Goal: Task Accomplishment & Management: Manage account settings

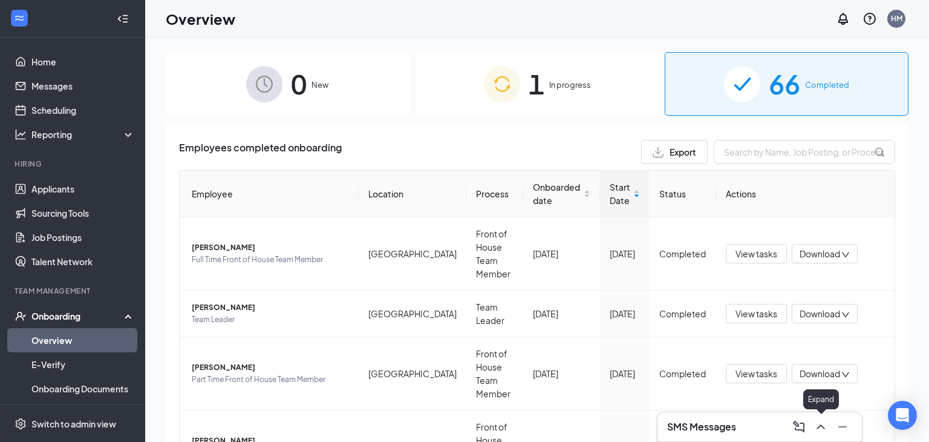
click at [826, 430] on icon "ChevronUp" at bounding box center [821, 426] width 15 height 15
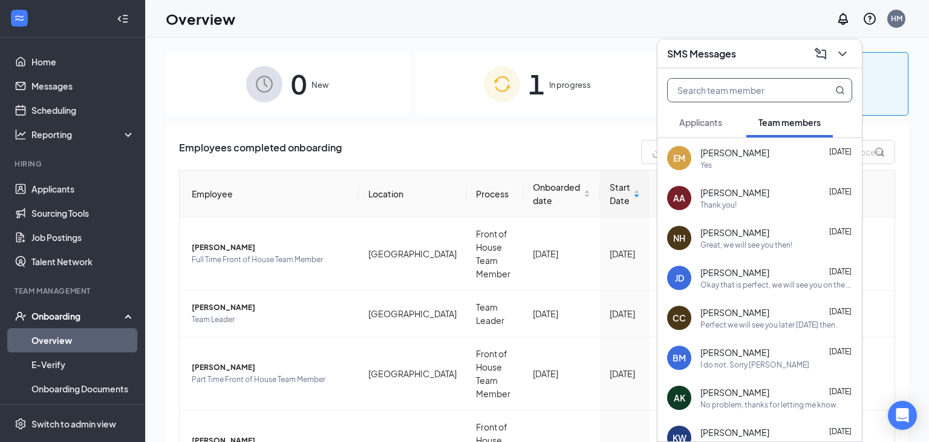
click at [724, 97] on input "text" at bounding box center [739, 90] width 143 height 23
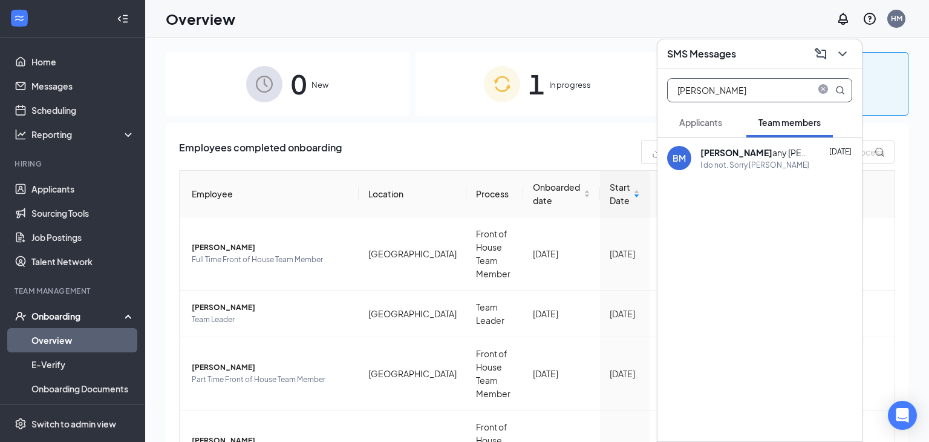
type input "[PERSON_NAME]"
click at [747, 160] on div "I do not. Sorry [PERSON_NAME]" at bounding box center [755, 165] width 109 height 10
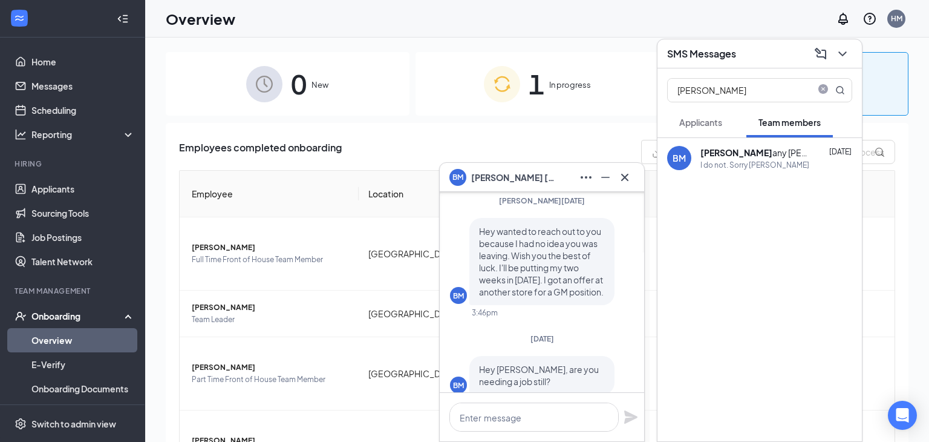
scroll to position [-301, 0]
click at [603, 174] on icon "Minimize" at bounding box center [605, 177] width 15 height 15
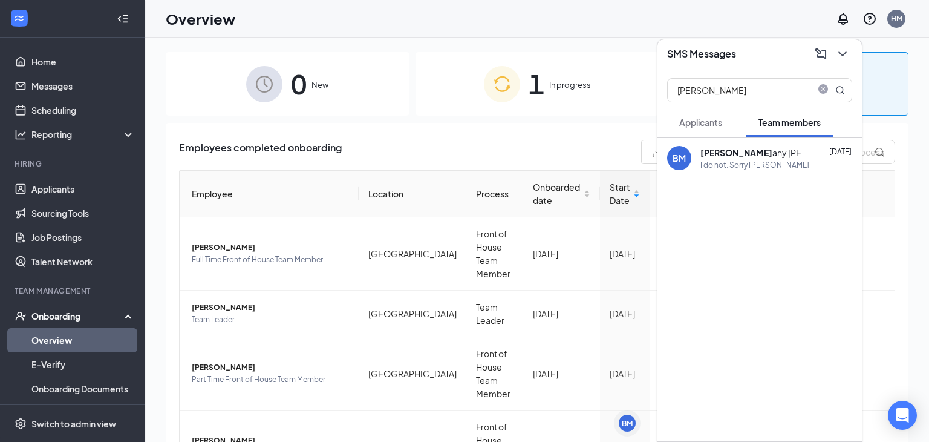
scroll to position [0, 0]
click at [839, 54] on icon "ChevronDown" at bounding box center [843, 54] width 15 height 15
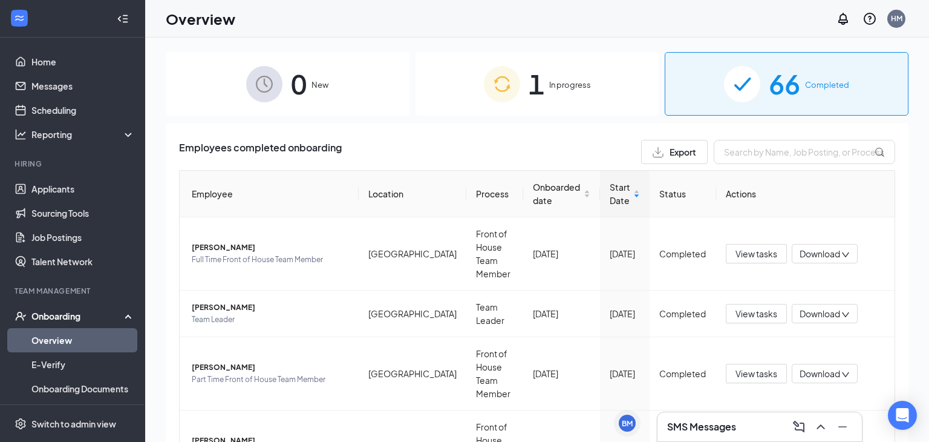
click at [26, 27] on div at bounding box center [19, 19] width 22 height 22
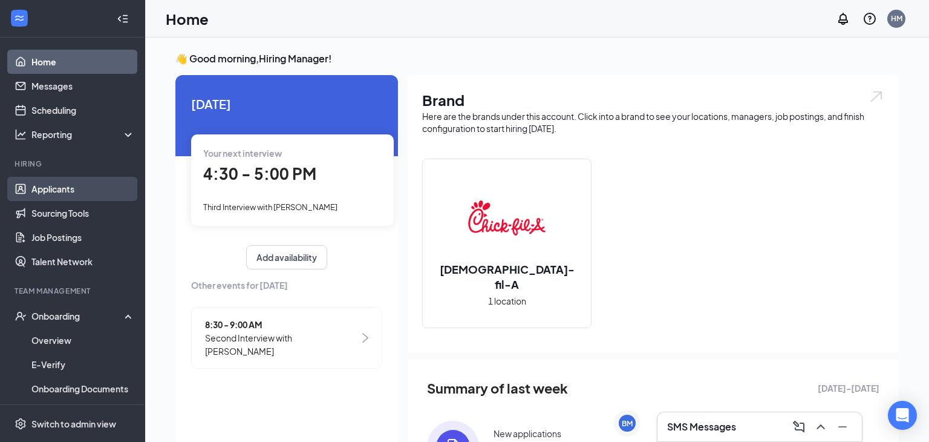
scroll to position [98, 0]
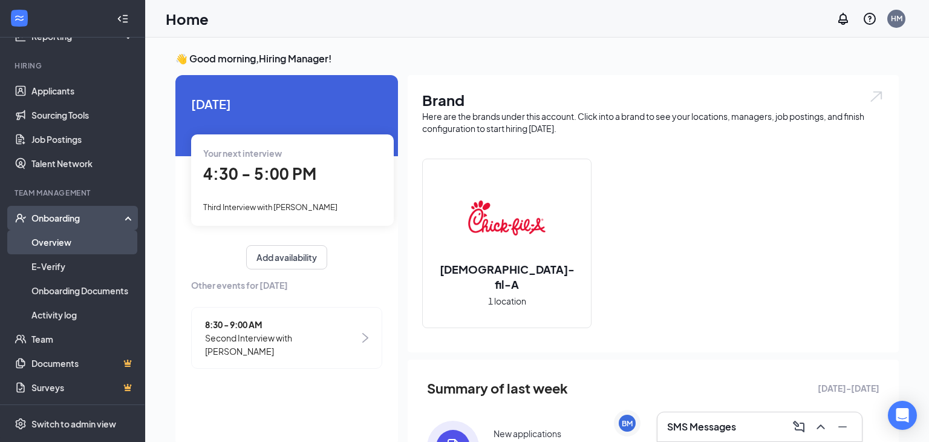
click at [50, 243] on link "Overview" at bounding box center [82, 242] width 103 height 24
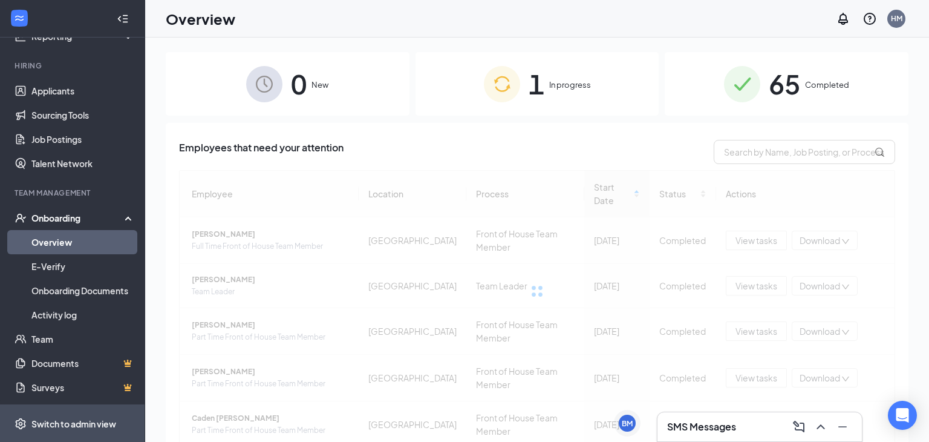
click at [51, 422] on div "Switch to admin view" at bounding box center [73, 424] width 85 height 12
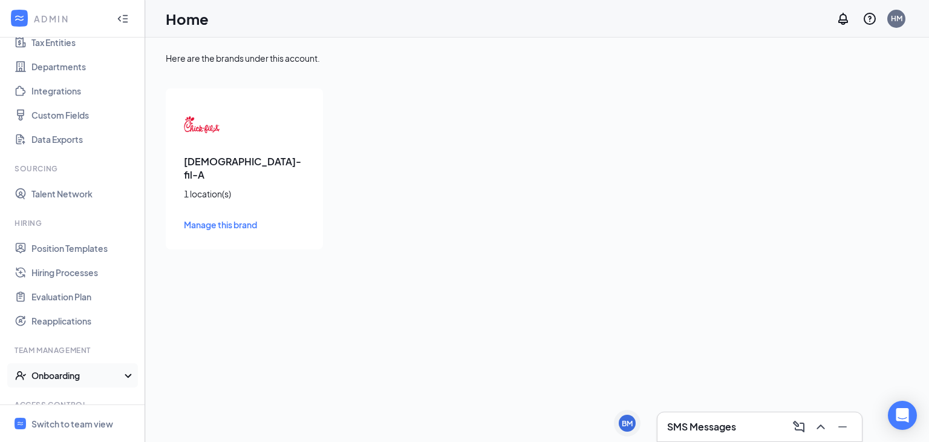
click at [49, 375] on div "Onboarding" at bounding box center [77, 375] width 93 height 12
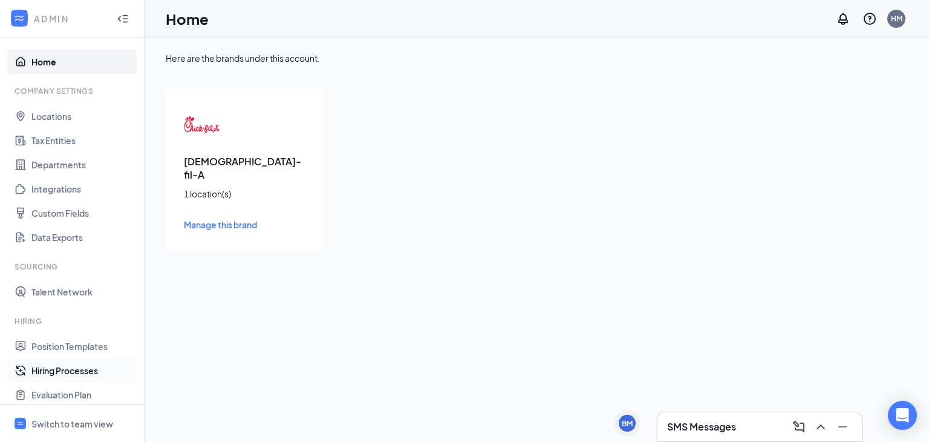
click at [72, 371] on link "Hiring Processes" at bounding box center [82, 370] width 103 height 24
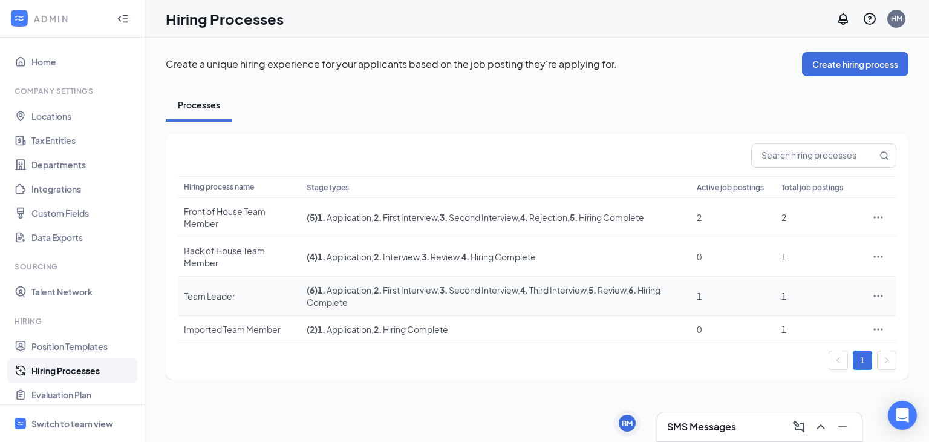
click at [877, 299] on icon "Ellipses" at bounding box center [879, 296] width 12 height 12
click at [811, 320] on span "Edit" at bounding box center [823, 319] width 104 height 13
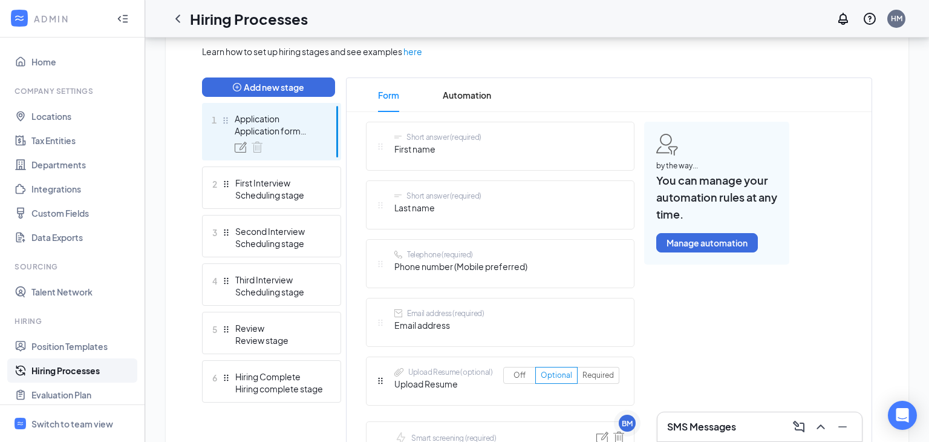
scroll to position [281, 0]
click at [468, 102] on span "Automation" at bounding box center [467, 96] width 48 height 34
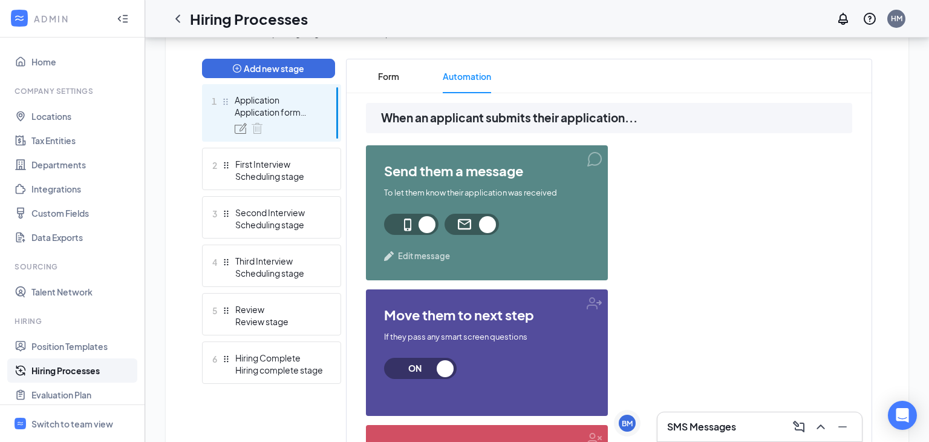
scroll to position [299, 0]
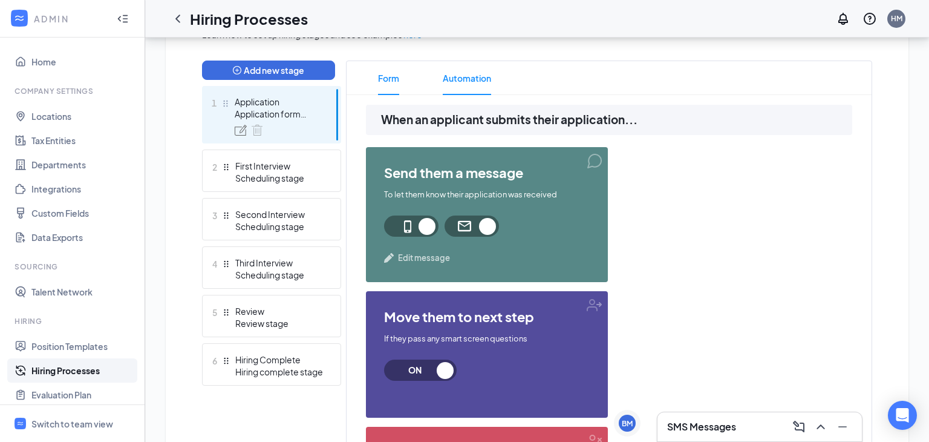
click at [385, 75] on span "Form" at bounding box center [388, 78] width 21 height 34
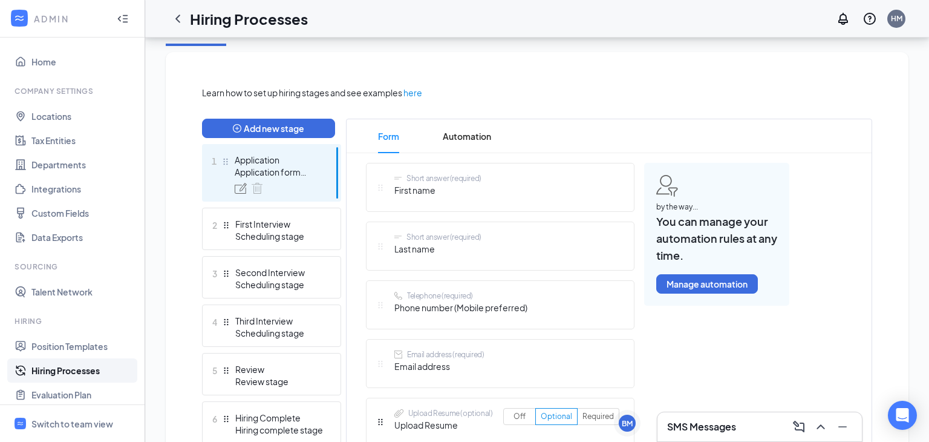
scroll to position [244, 0]
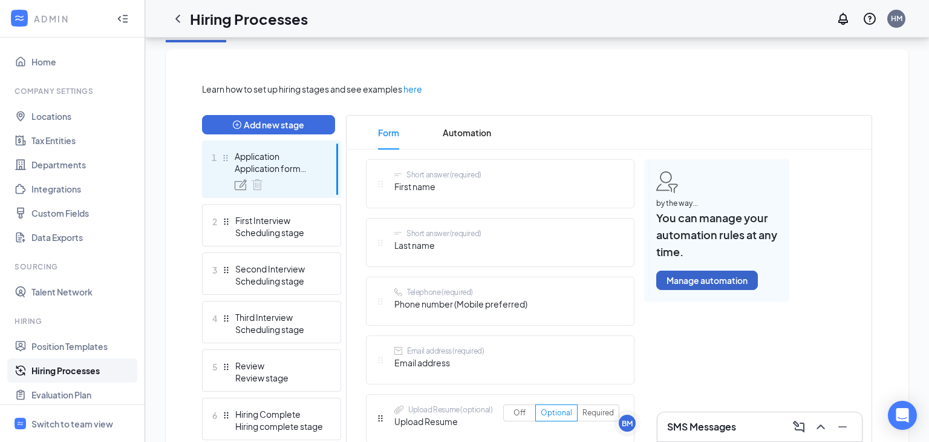
click at [707, 277] on button "Manage automation" at bounding box center [708, 279] width 102 height 19
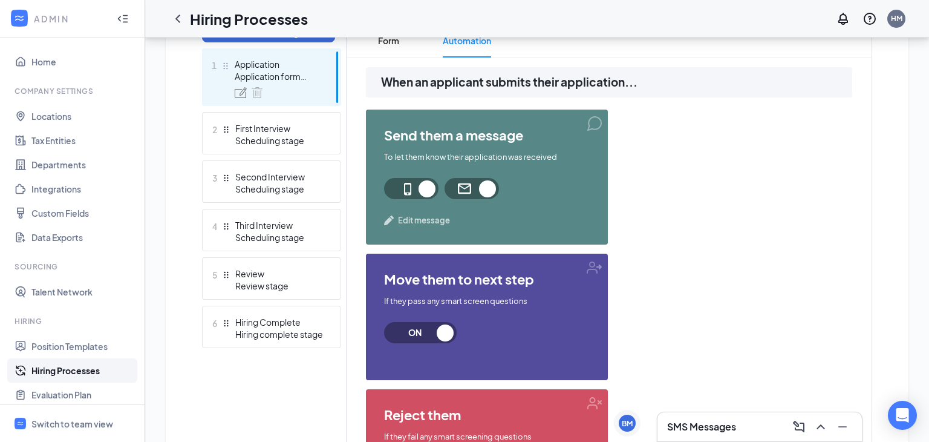
scroll to position [332, 0]
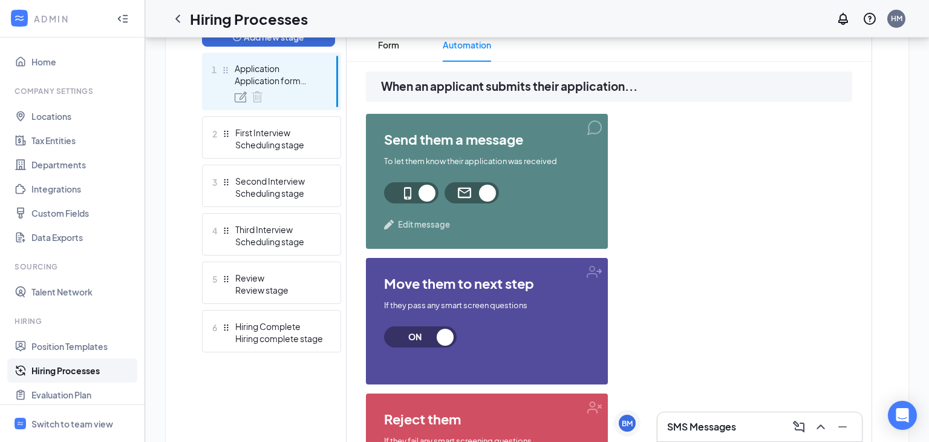
click at [408, 228] on span "Edit message" at bounding box center [424, 224] width 52 height 12
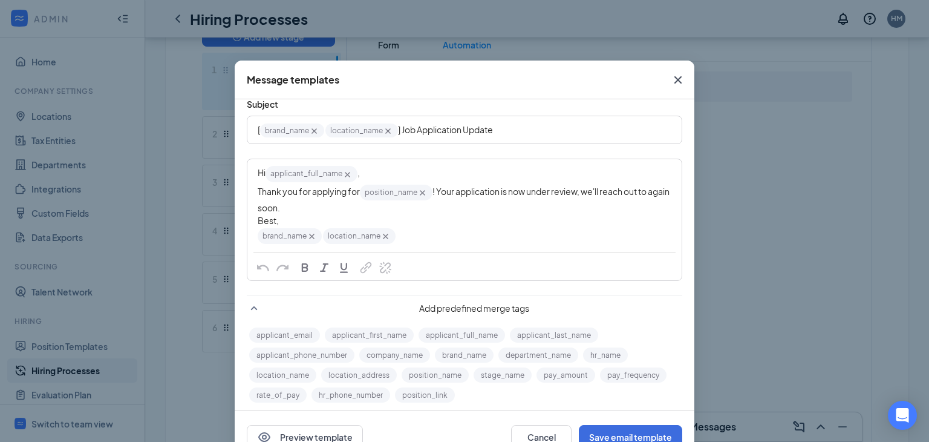
scroll to position [0, 0]
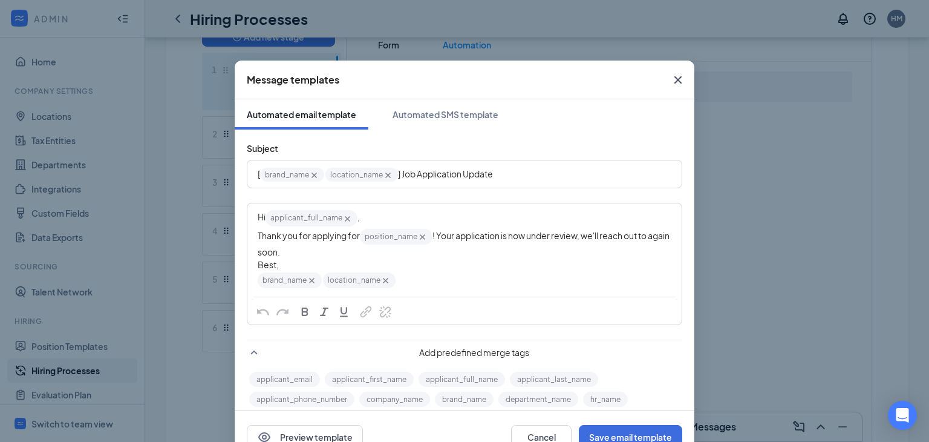
click at [670, 79] on span "Close" at bounding box center [678, 80] width 33 height 33
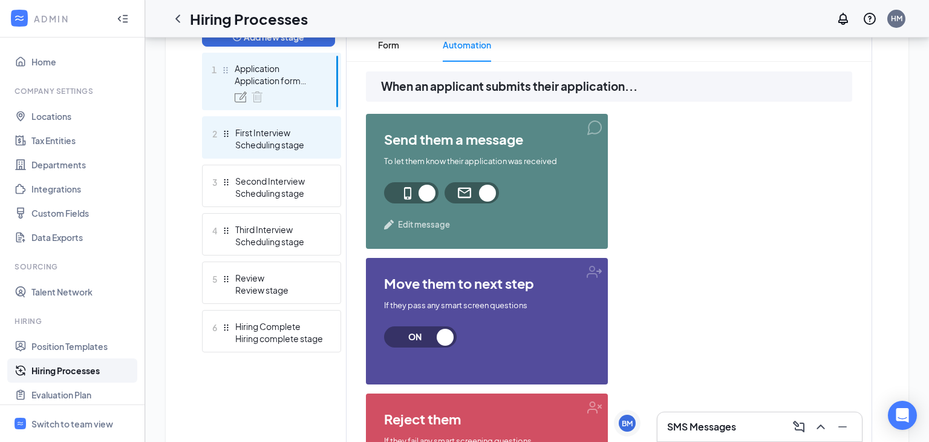
click at [272, 149] on div "Scheduling stage" at bounding box center [279, 145] width 88 height 12
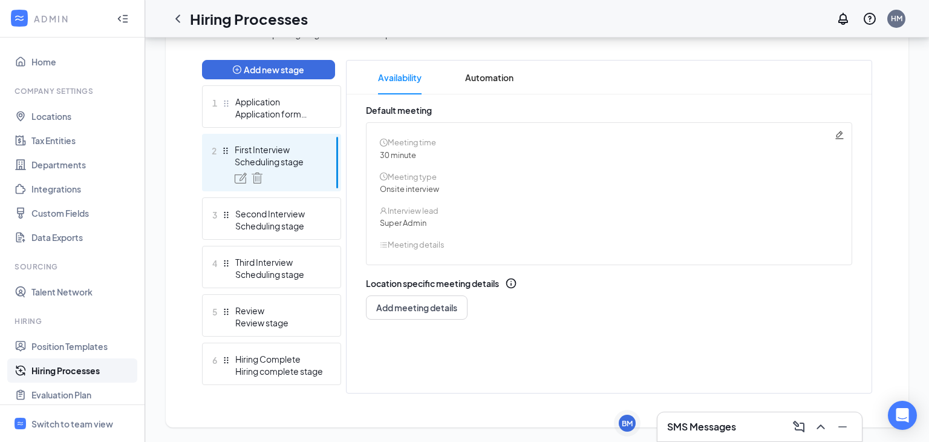
scroll to position [300, 0]
click at [481, 74] on span "Automation" at bounding box center [489, 78] width 48 height 34
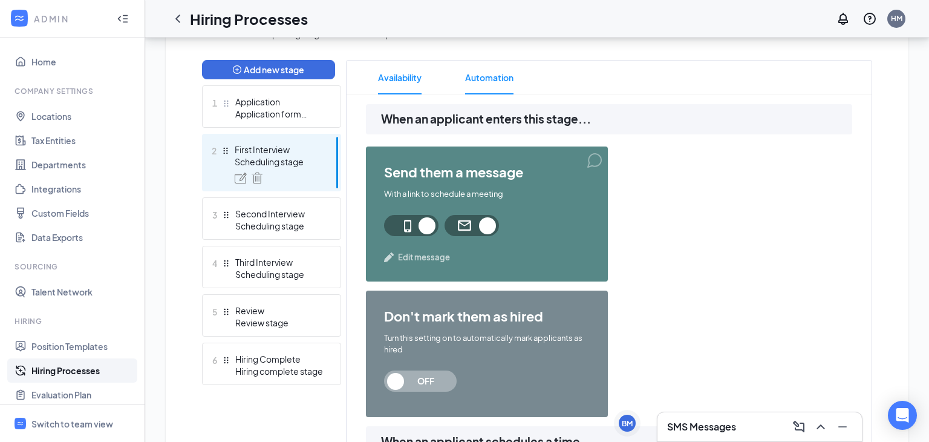
click at [416, 78] on span "Availability" at bounding box center [400, 78] width 44 height 34
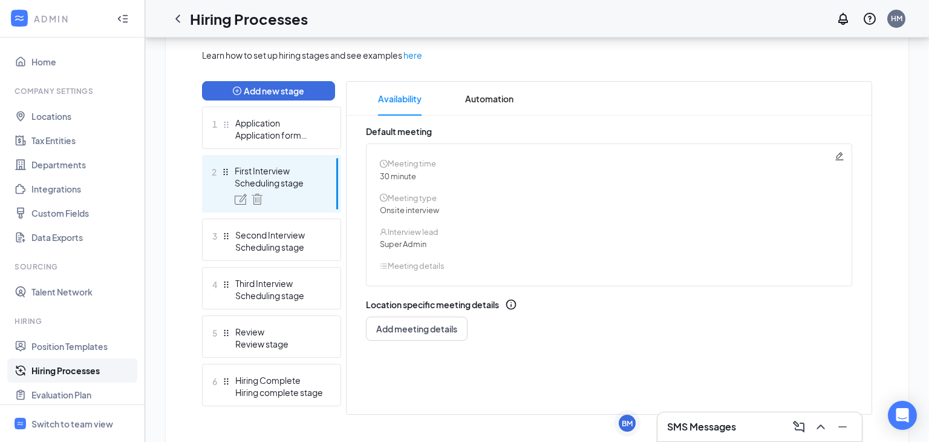
scroll to position [279, 0]
click at [839, 159] on icon "Pencil" at bounding box center [840, 155] width 8 height 8
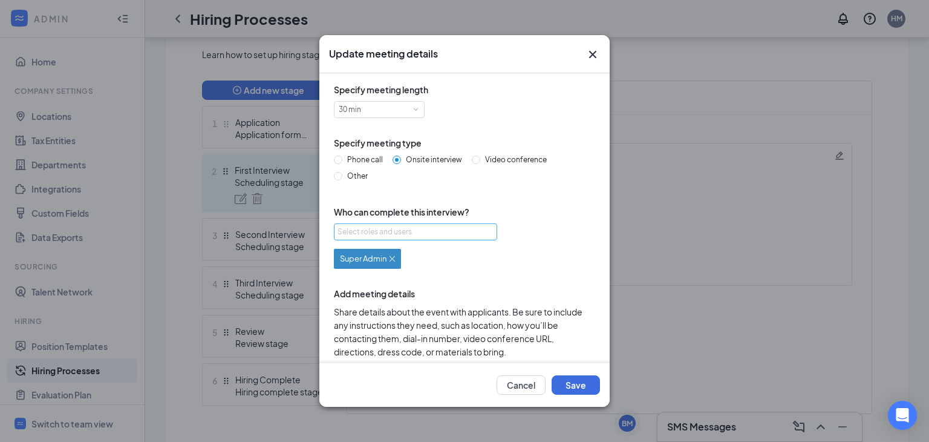
click at [427, 229] on div "Select roles and users" at bounding box center [412, 232] width 149 height 12
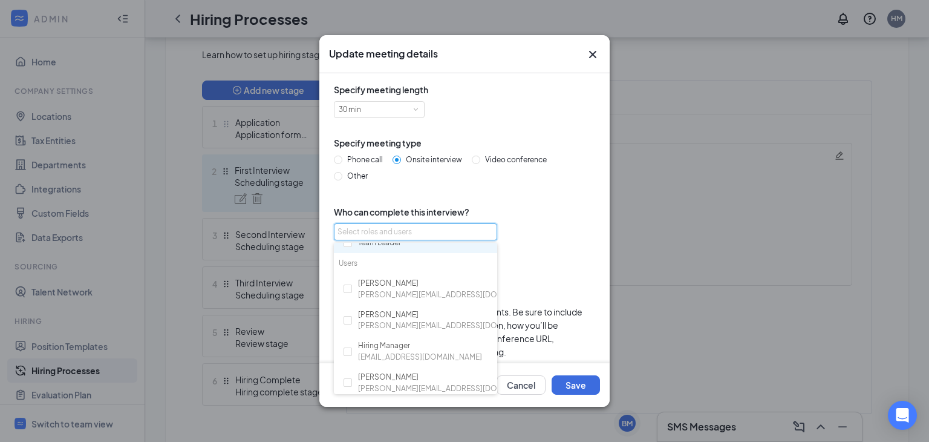
scroll to position [73, 0]
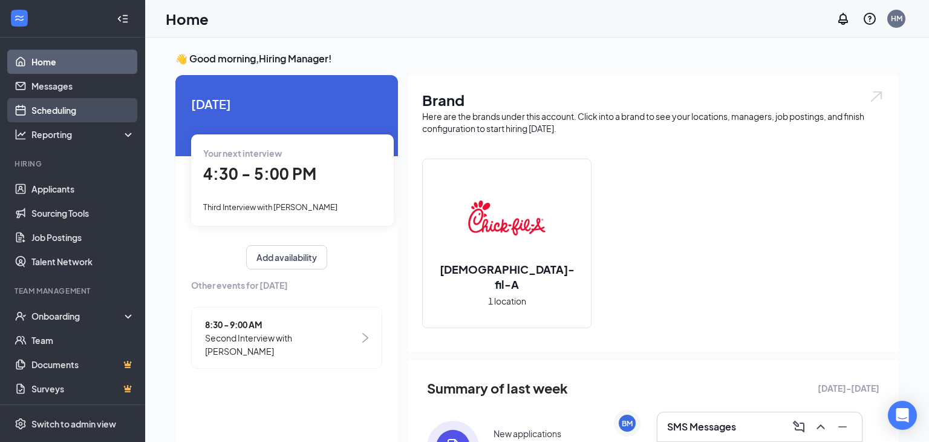
click at [69, 111] on link "Scheduling" at bounding box center [82, 110] width 103 height 24
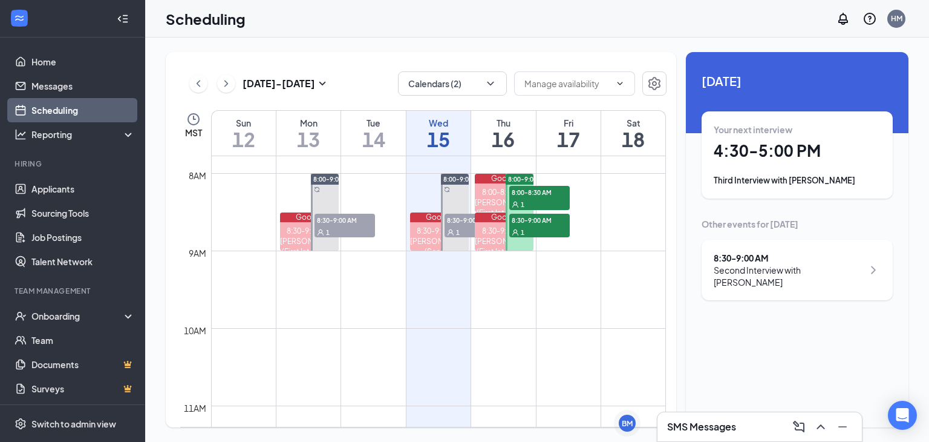
scroll to position [600, 0]
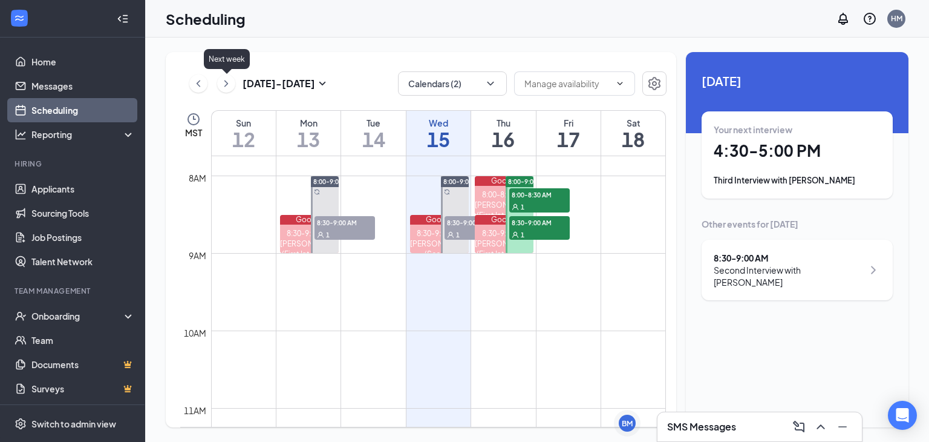
click at [229, 87] on icon "ChevronRight" at bounding box center [226, 83] width 12 height 15
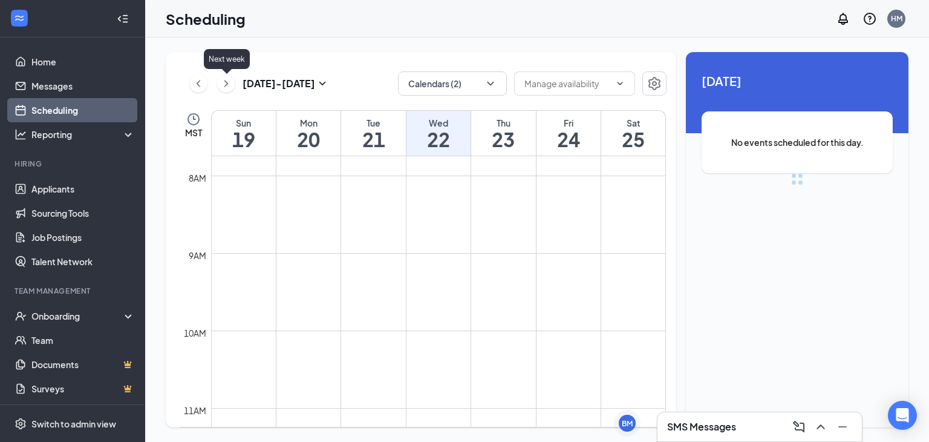
scroll to position [595, 0]
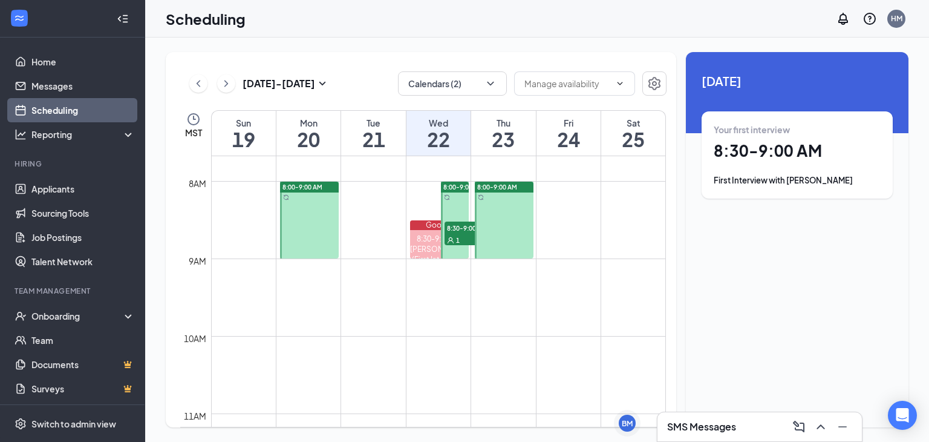
click at [307, 219] on div at bounding box center [309, 220] width 59 height 77
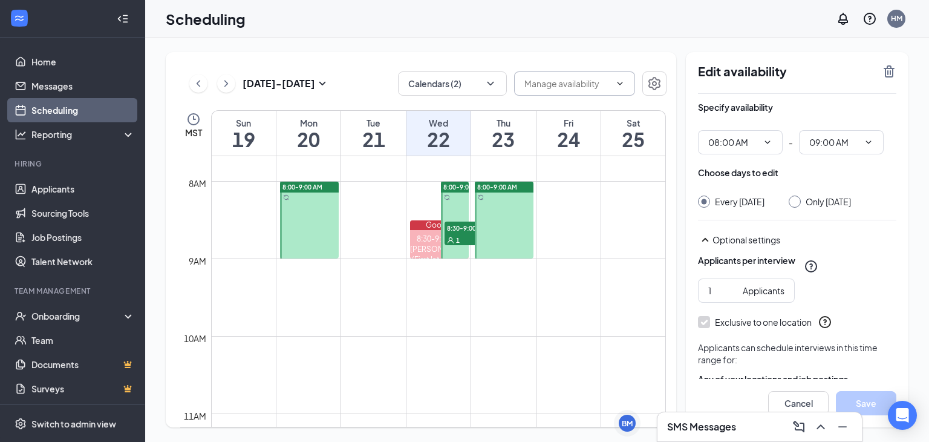
click at [607, 85] on input "text" at bounding box center [568, 83] width 86 height 13
click at [650, 86] on icon "Settings" at bounding box center [654, 83] width 15 height 15
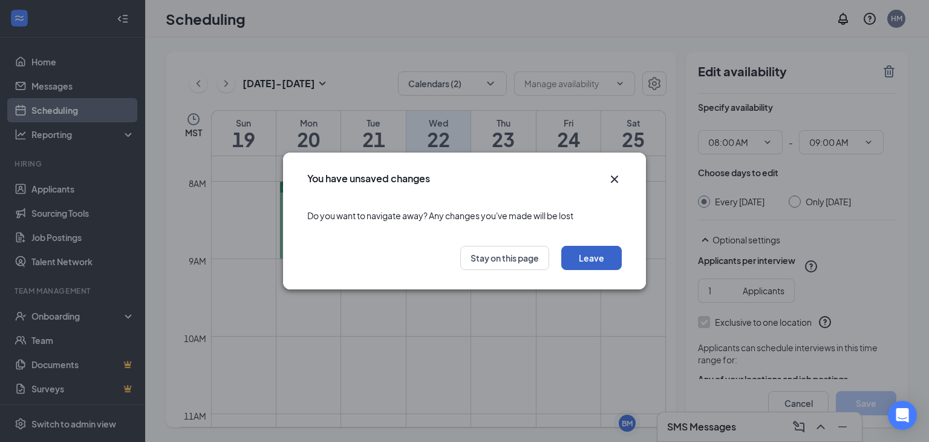
click at [572, 257] on button "Leave" at bounding box center [592, 258] width 61 height 24
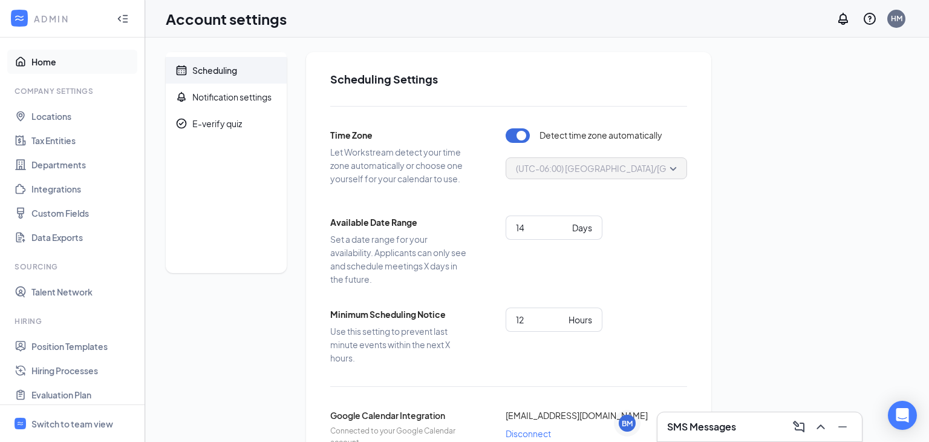
click at [54, 57] on link "Home" at bounding box center [82, 62] width 103 height 24
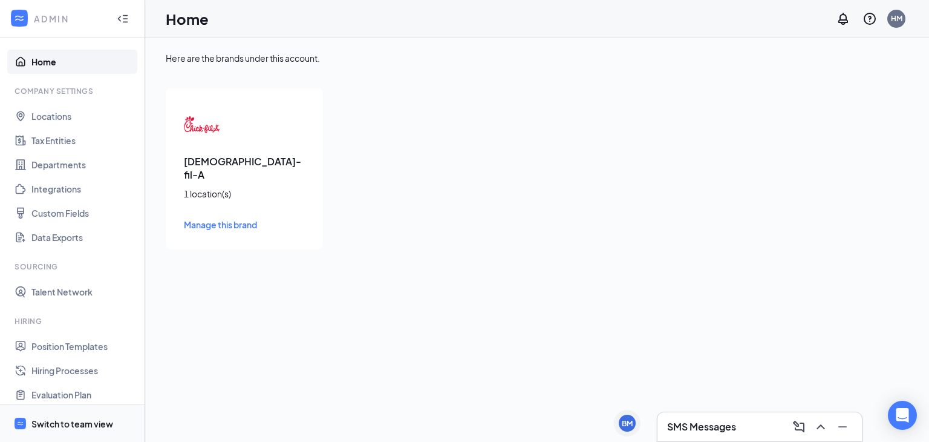
click at [44, 420] on div "Switch to team view" at bounding box center [72, 424] width 82 height 12
